Goal: Find specific page/section: Find specific page/section

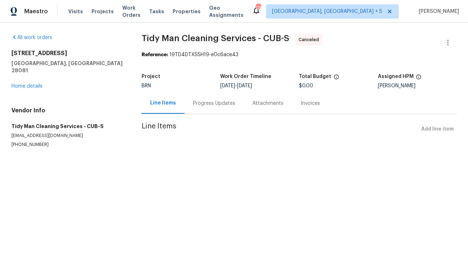
click at [31, 76] on div "[STREET_ADDRESS][PERSON_NAME] Home details" at bounding box center [67, 70] width 113 height 40
click at [31, 84] on link "Home details" at bounding box center [26, 86] width 31 height 5
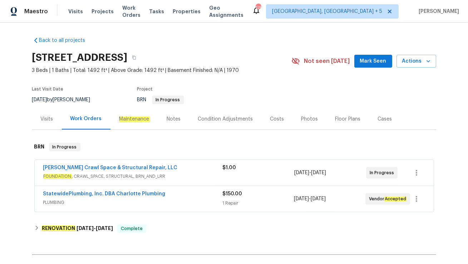
scroll to position [15, 0]
